Goal: Check status: Check status

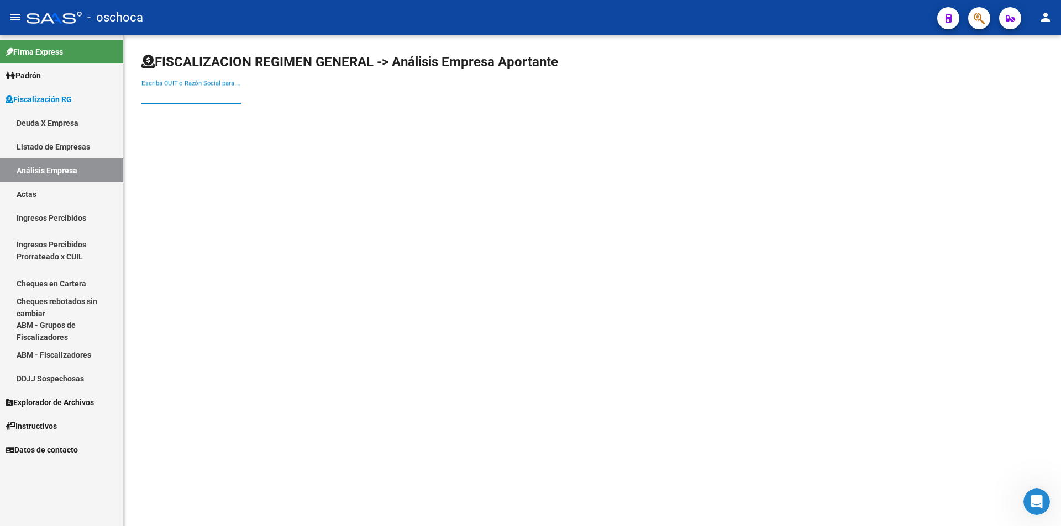
click at [183, 98] on input "Escriba CUIT o Razón Social para buscar" at bounding box center [190, 95] width 99 height 10
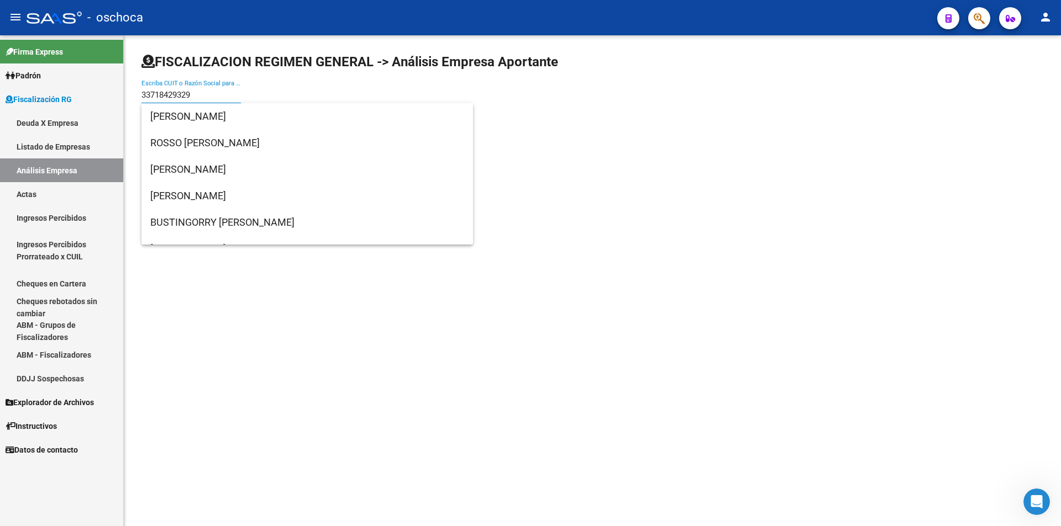
type input "33718429329"
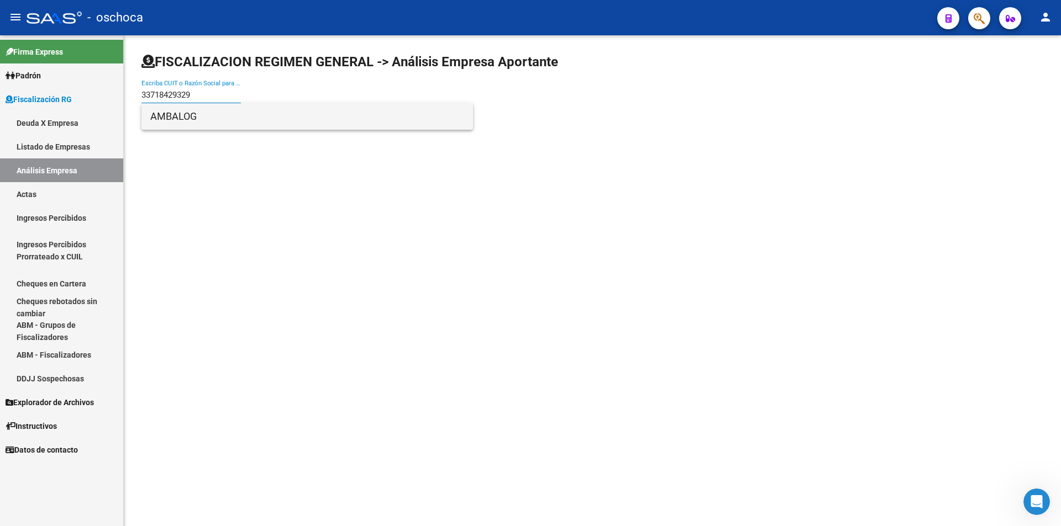
click at [160, 127] on span "AMBALOG" at bounding box center [307, 116] width 314 height 27
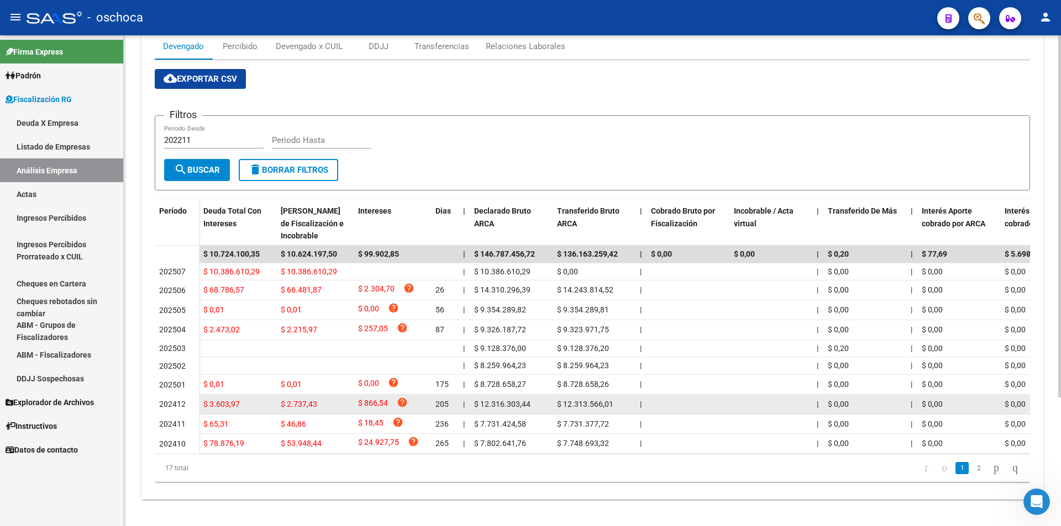
scroll to position [174, 0]
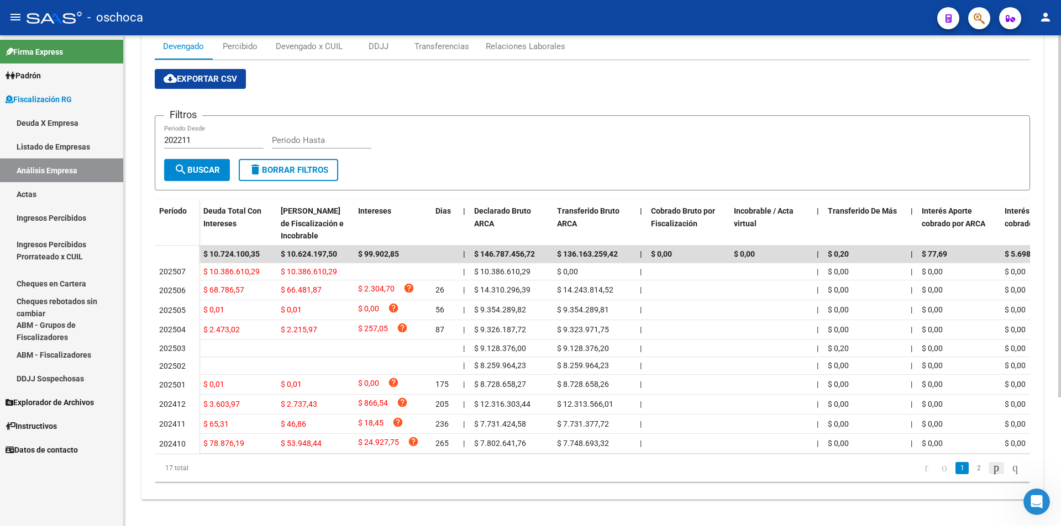
click at [993, 468] on icon "go to next page" at bounding box center [996, 467] width 9 height 13
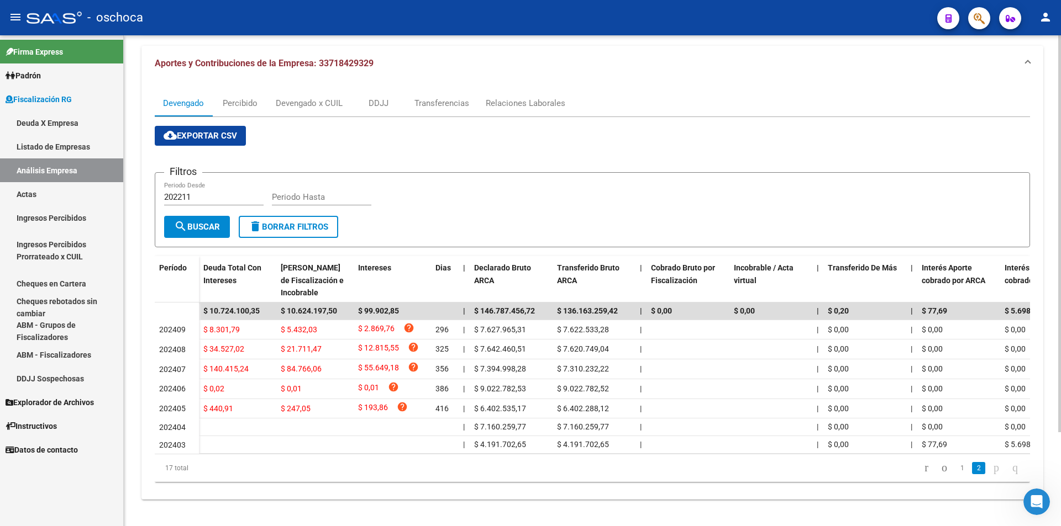
scroll to position [116, 0]
click at [940, 466] on icon "go to previous page" at bounding box center [944, 467] width 9 height 13
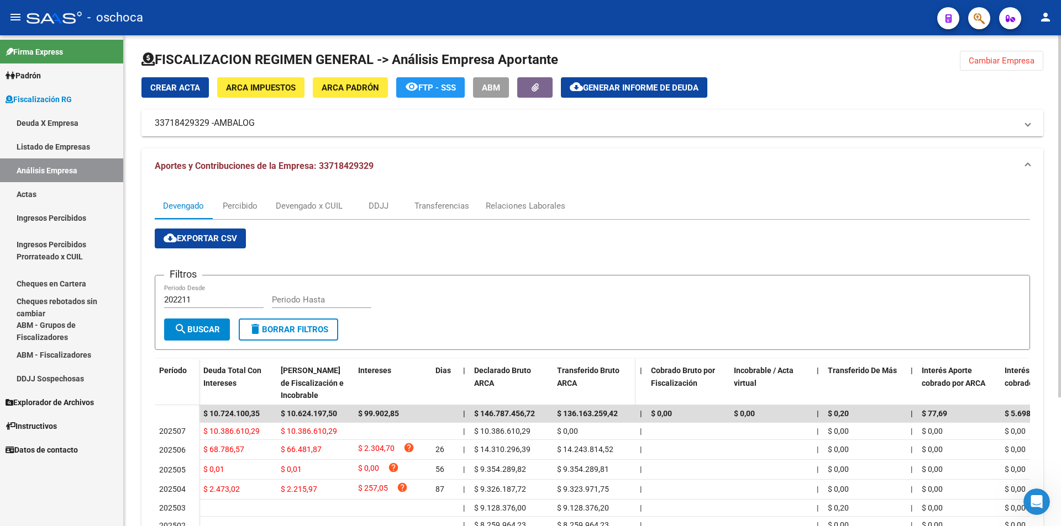
scroll to position [0, 0]
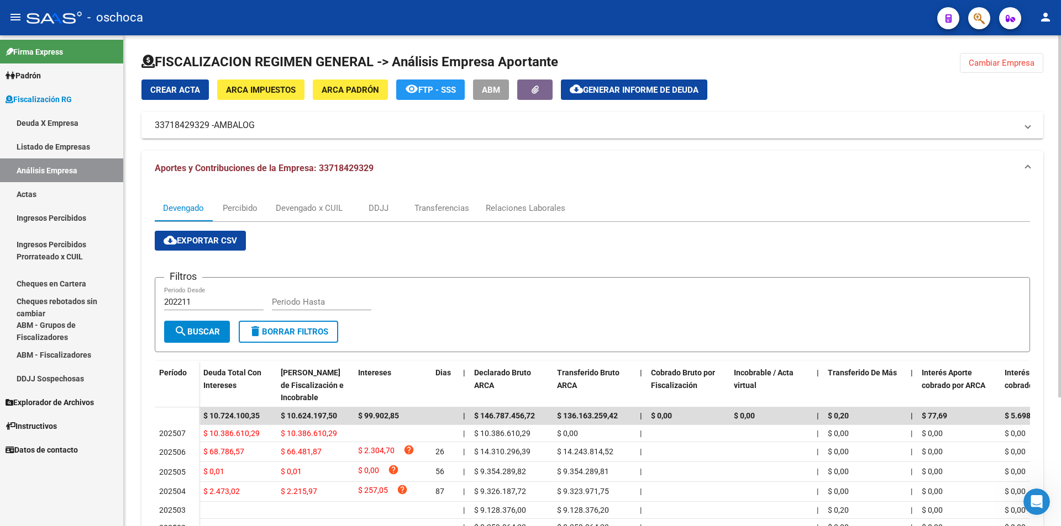
drag, startPoint x: 984, startPoint y: 64, endPoint x: 922, endPoint y: 76, distance: 63.5
click at [983, 64] on span "Cambiar Empresa" at bounding box center [1001, 63] width 66 height 10
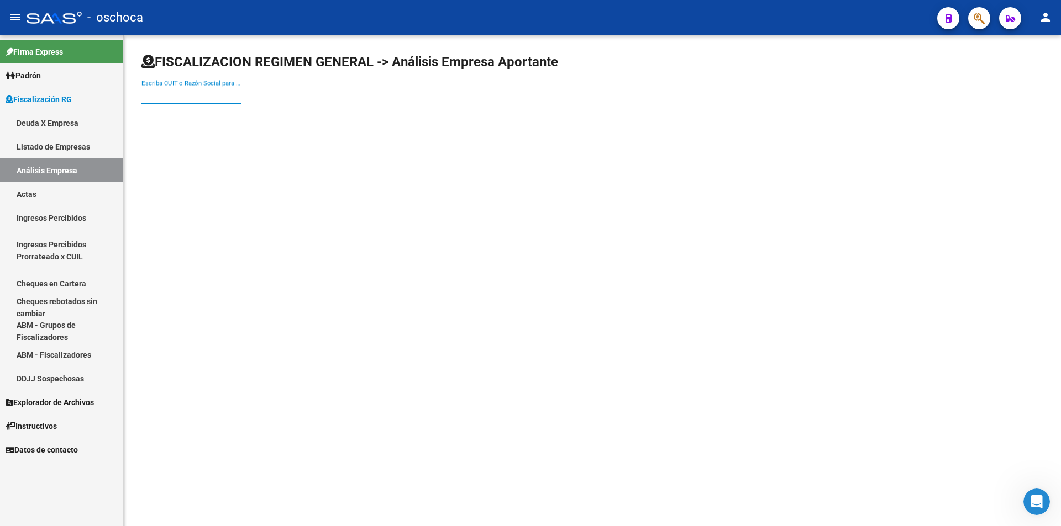
click at [203, 96] on input "Escriba CUIT o Razón Social para buscar" at bounding box center [190, 95] width 99 height 10
type input "30708857110"
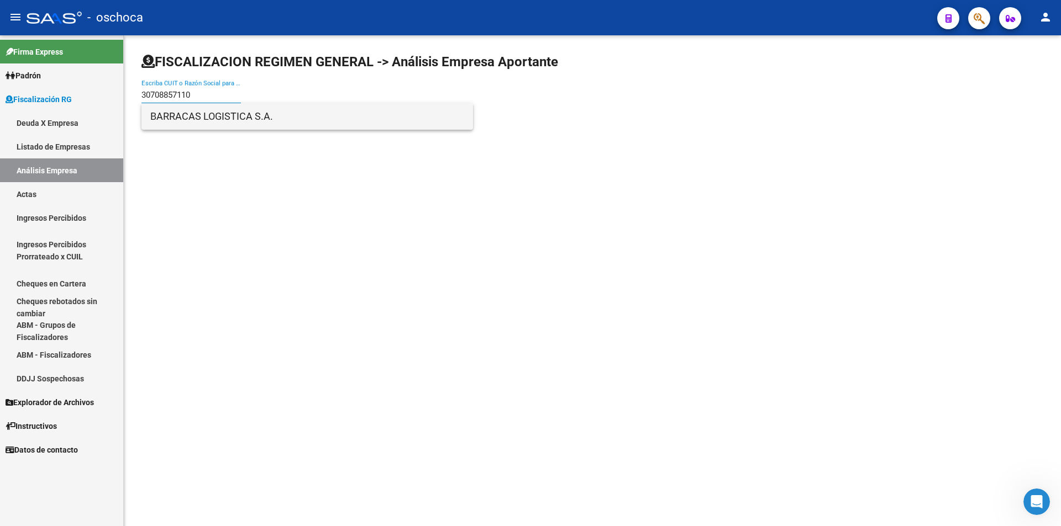
click at [249, 117] on span "BARRACAS LOGISTICA S.A." at bounding box center [307, 116] width 314 height 27
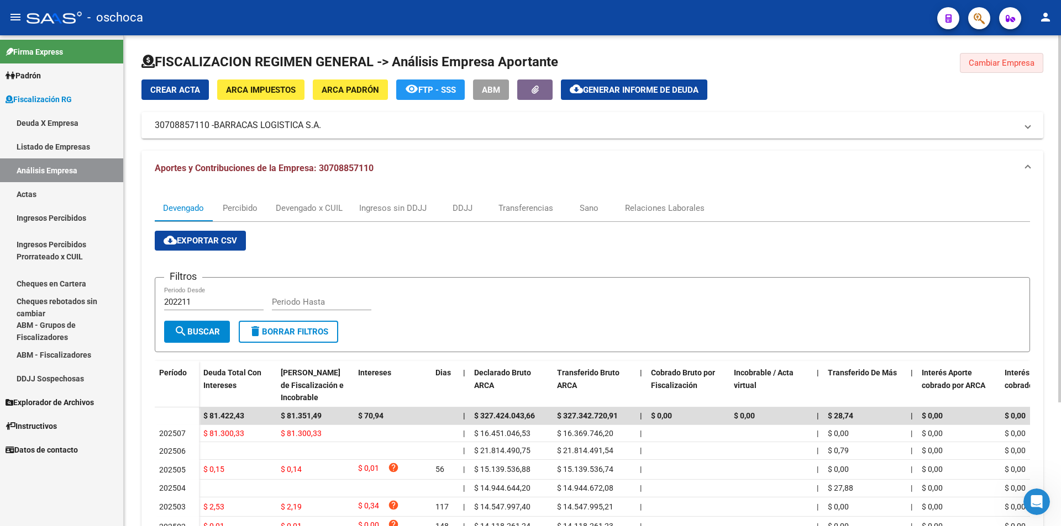
click at [999, 64] on span "Cambiar Empresa" at bounding box center [1001, 63] width 66 height 10
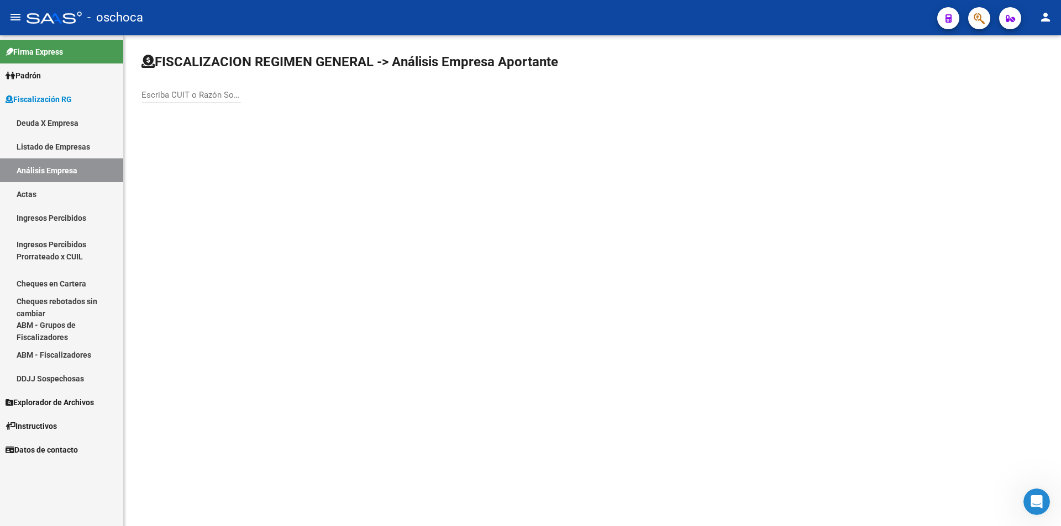
click at [218, 96] on input "Escriba CUIT o Razón Social para buscar" at bounding box center [190, 95] width 99 height 10
drag, startPoint x: 180, startPoint y: 99, endPoint x: 141, endPoint y: 99, distance: 38.7
click at [141, 99] on div "FISCALIZACION REGIMEN GENERAL -> Análisis Empresa Aportante 30708857110 Escriba…" at bounding box center [592, 87] width 937 height 105
type input "23046916689"
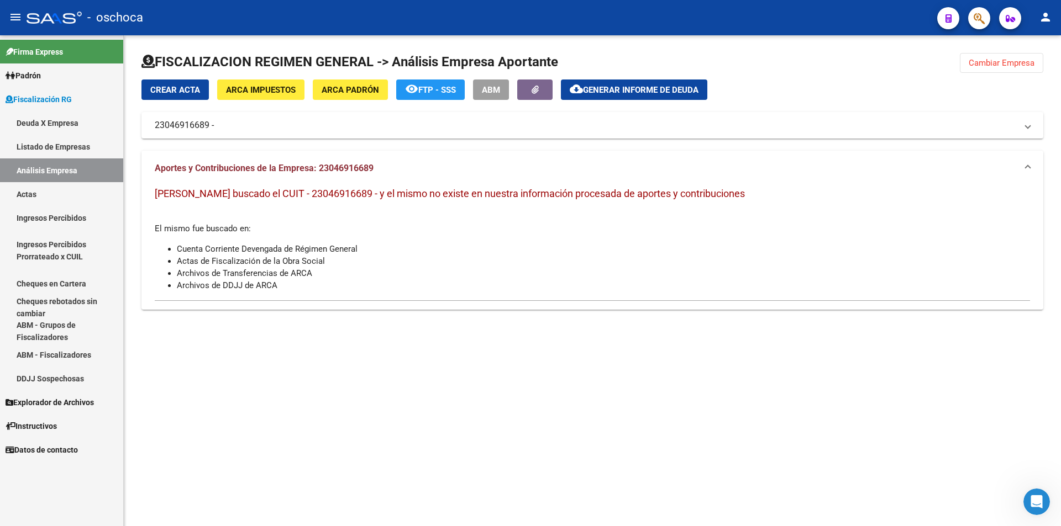
click at [345, 95] on span "ARCA Padrón" at bounding box center [349, 90] width 57 height 10
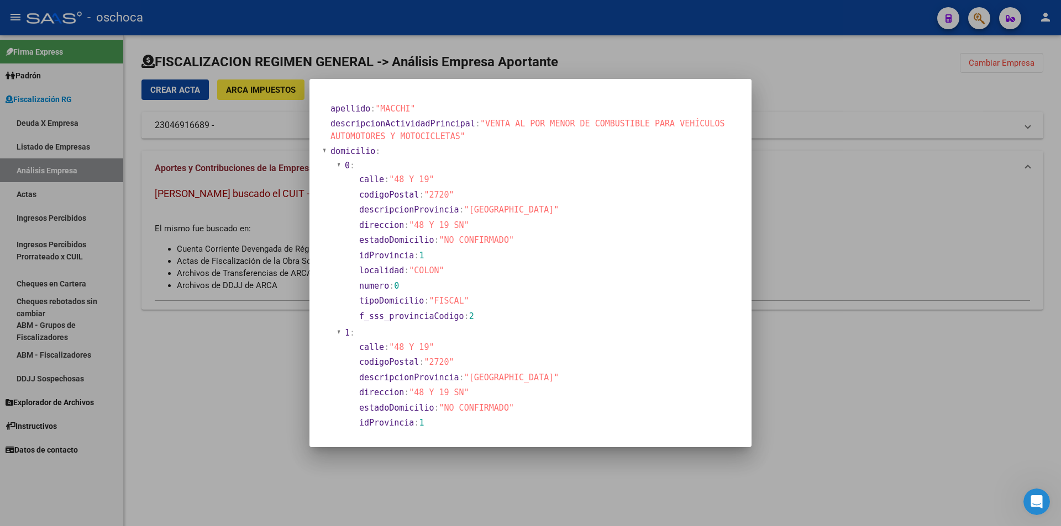
click at [822, 178] on div at bounding box center [530, 263] width 1061 height 526
